Goal: Transaction & Acquisition: Purchase product/service

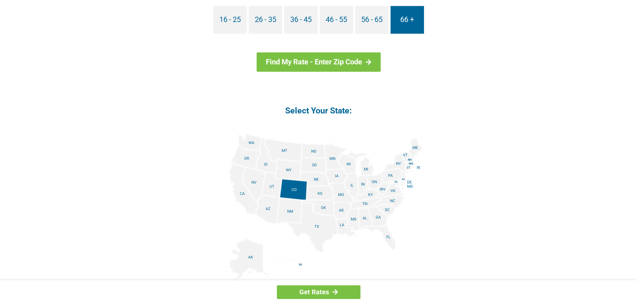
scroll to position [702, 0]
click at [385, 238] on img at bounding box center [318, 208] width 209 height 151
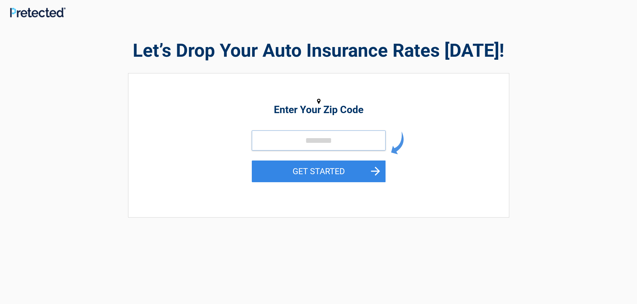
click at [282, 143] on input "tel" at bounding box center [319, 141] width 134 height 20
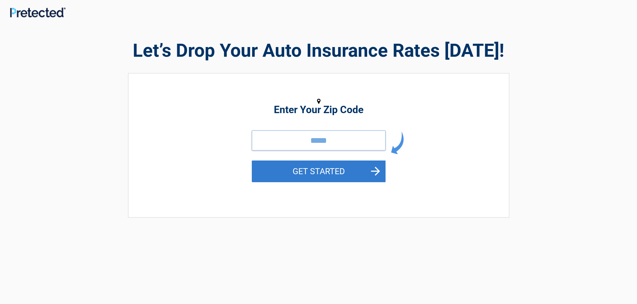
type input "*****"
click at [333, 171] on button "GET STARTED" at bounding box center [319, 172] width 134 height 22
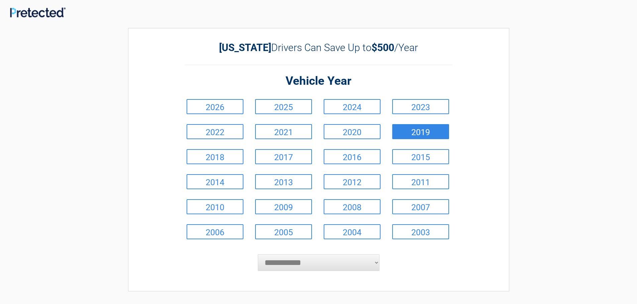
click at [428, 136] on link "2019" at bounding box center [420, 131] width 57 height 15
